Goal: Information Seeking & Learning: Learn about a topic

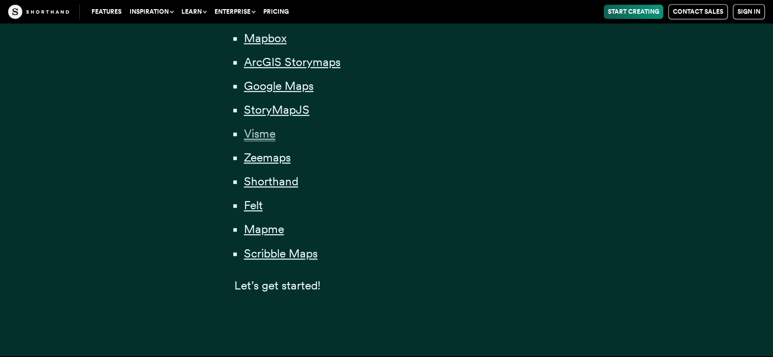
scroll to position [915, 0]
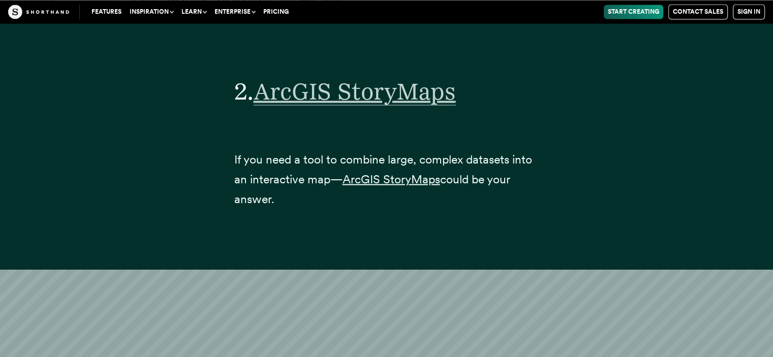
click at [430, 77] on span "ArcGIS StoryMaps" at bounding box center [355, 91] width 202 height 28
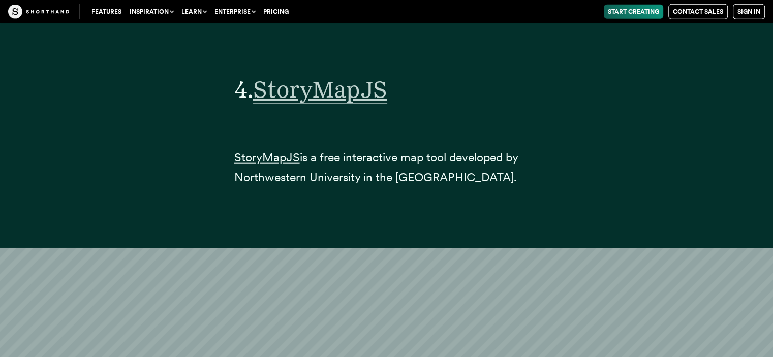
click at [378, 75] on span "StoryMapJS" at bounding box center [320, 89] width 134 height 28
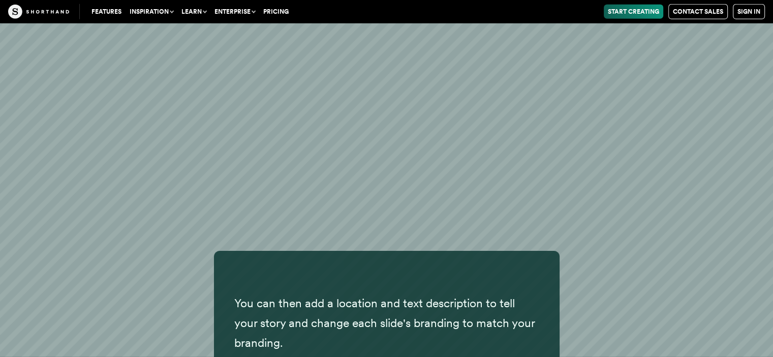
scroll to position [11187, 0]
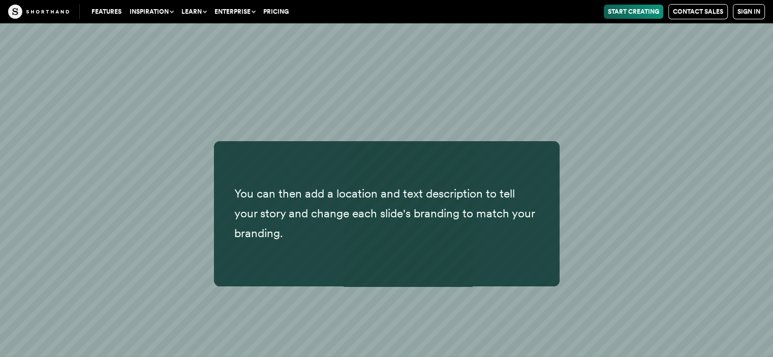
click at [567, 169] on div "You can then add a location and text description to tell your story and change …" at bounding box center [386, 213] width 691 height 145
click at [636, 17] on link "Start Creating" at bounding box center [633, 12] width 59 height 14
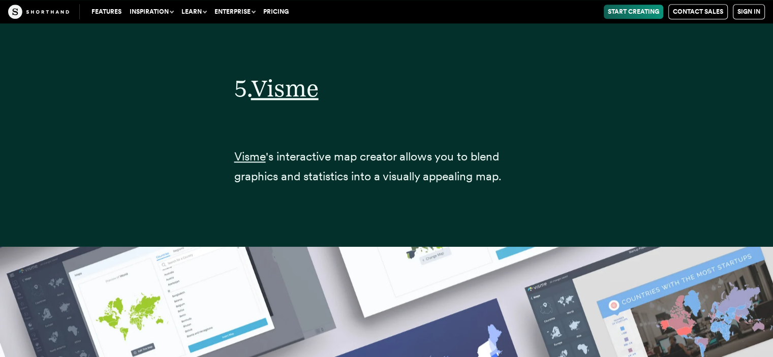
scroll to position [12521, 0]
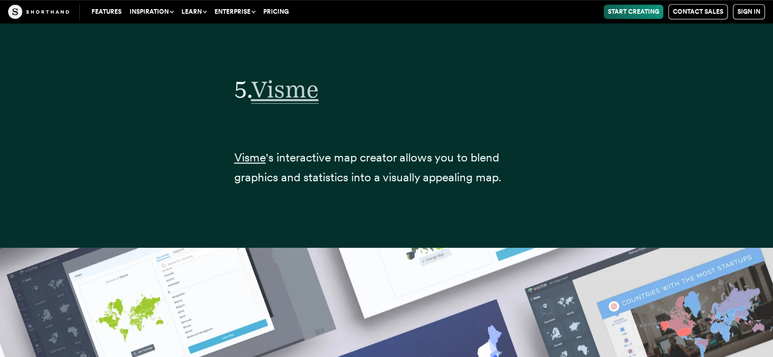
click at [308, 75] on span "Visme" at bounding box center [285, 89] width 68 height 28
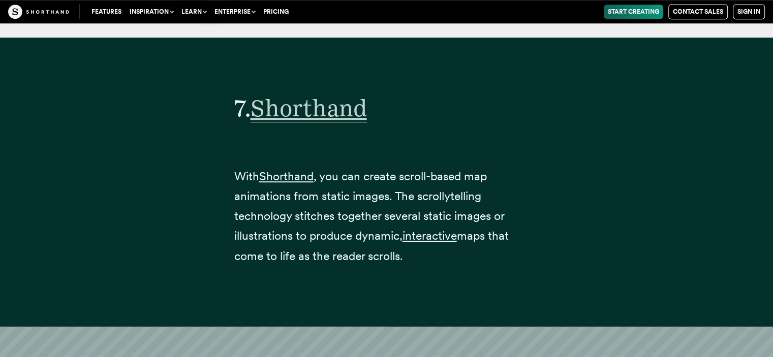
click at [310, 94] on span "Shorthand" at bounding box center [309, 108] width 116 height 28
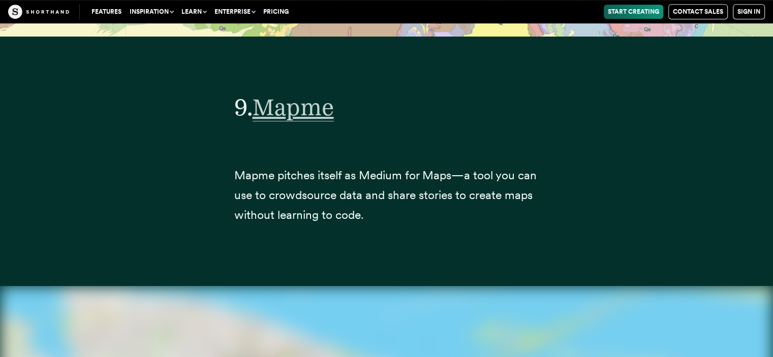
click at [322, 93] on span "Mapme" at bounding box center [293, 107] width 81 height 28
